Goal: Information Seeking & Learning: Learn about a topic

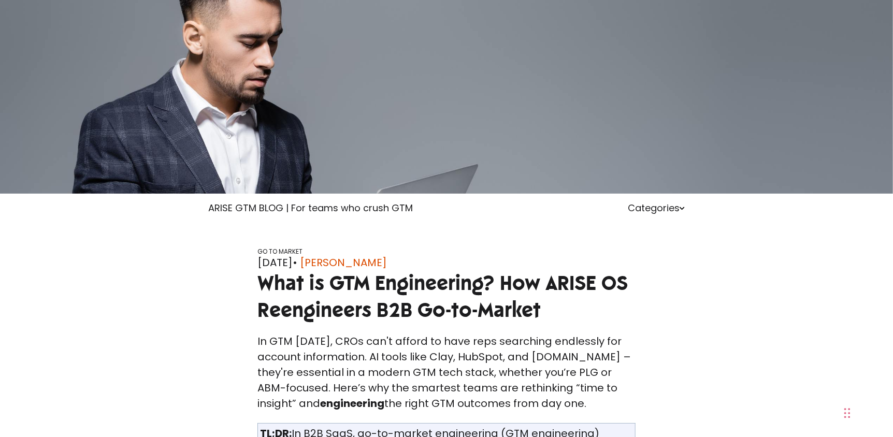
scroll to position [69, 0]
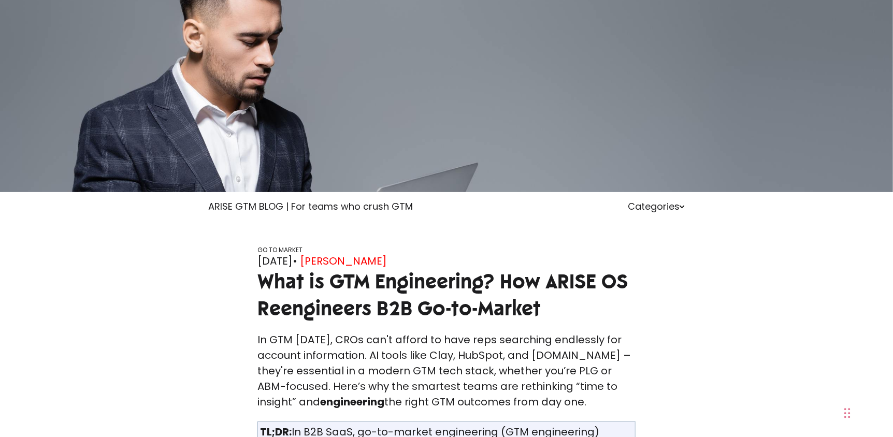
click at [369, 257] on link "[PERSON_NAME]" at bounding box center [343, 261] width 87 height 16
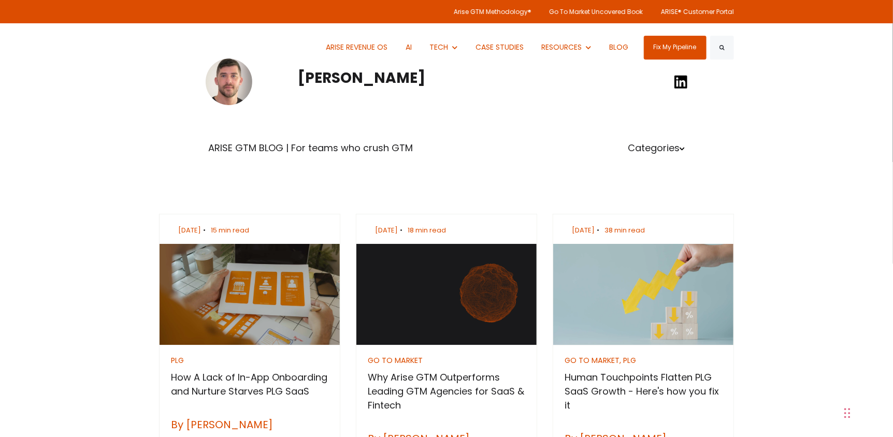
click at [682, 85] on icon at bounding box center [680, 82] width 13 height 13
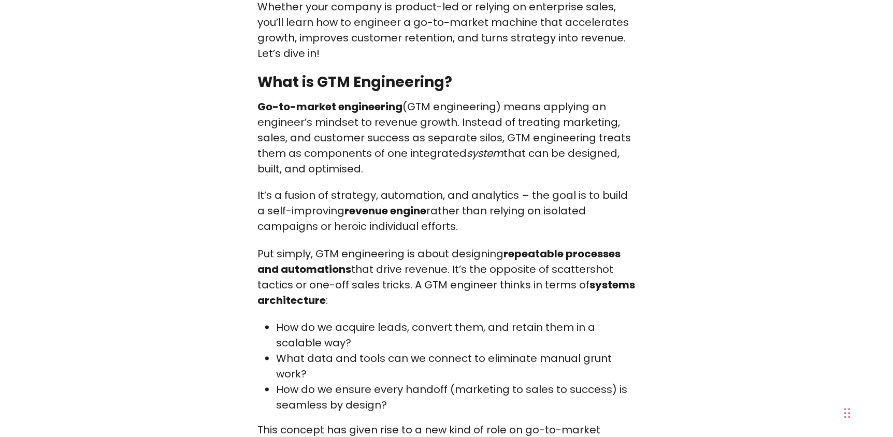
scroll to position [1016, 0]
